Goal: Find contact information: Find contact information

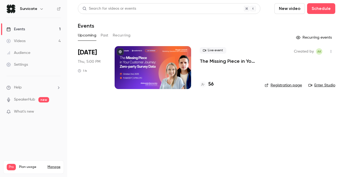
click at [214, 62] on p "The Missing Piece in Your Customer Journey: Zero-party Survey Data" at bounding box center [228, 61] width 56 height 6
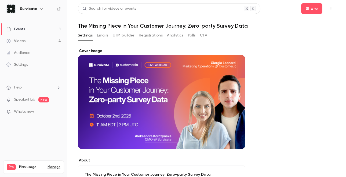
click at [156, 37] on button "Registrations" at bounding box center [151, 35] width 24 height 9
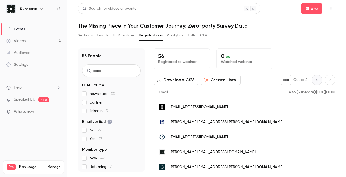
scroll to position [0, 470]
click at [88, 101] on label "partner 11" at bounding box center [111, 102] width 59 height 5
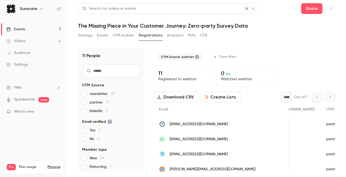
click at [88, 102] on label "partner 11" at bounding box center [111, 102] width 59 height 5
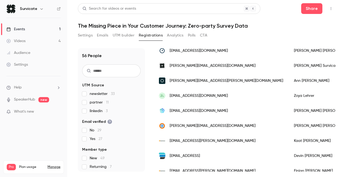
scroll to position [0, 0]
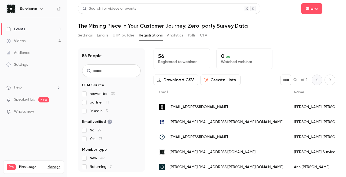
click at [182, 139] on span "[EMAIL_ADDRESS][DOMAIN_NAME]" at bounding box center [199, 138] width 58 height 6
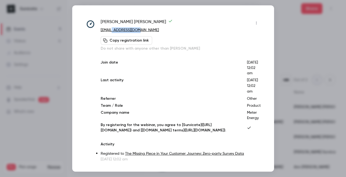
drag, startPoint x: 139, startPoint y: 31, endPoint x: 112, endPoint y: 31, distance: 26.9
click at [112, 31] on p "[EMAIL_ADDRESS][DOMAIN_NAME]" at bounding box center [181, 30] width 160 height 6
copy link "[DOMAIN_NAME]"
click at [298, 46] on div at bounding box center [173, 88] width 346 height 177
